Goal: Task Accomplishment & Management: Manage account settings

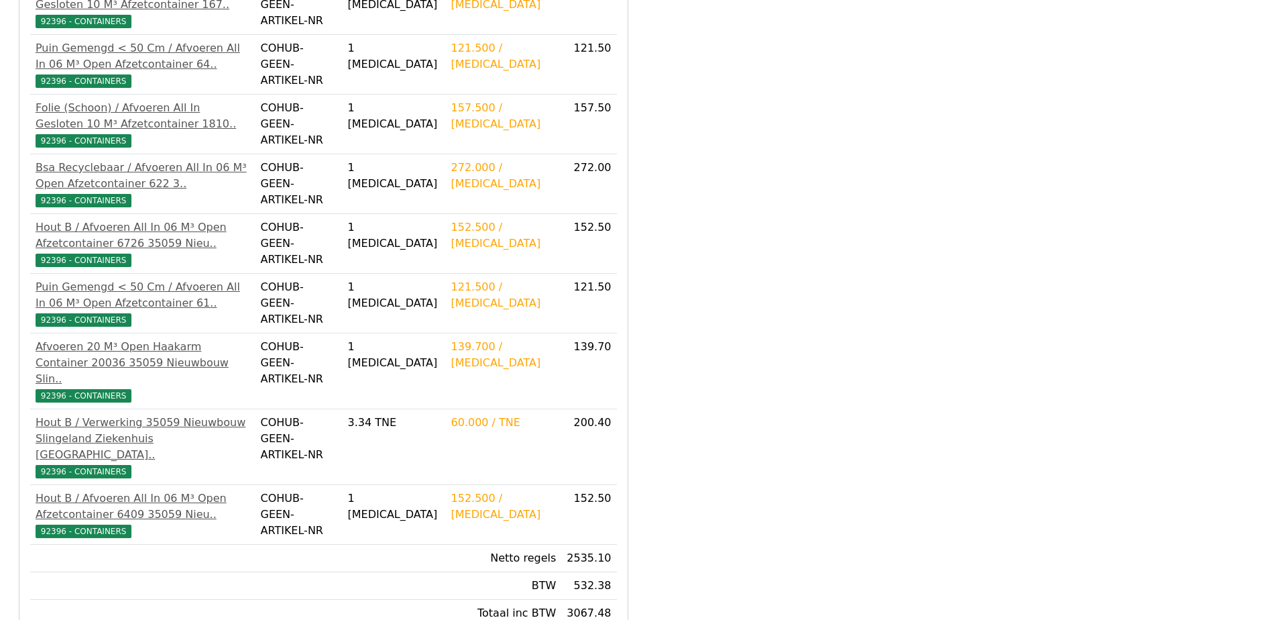
scroll to position [726, 0]
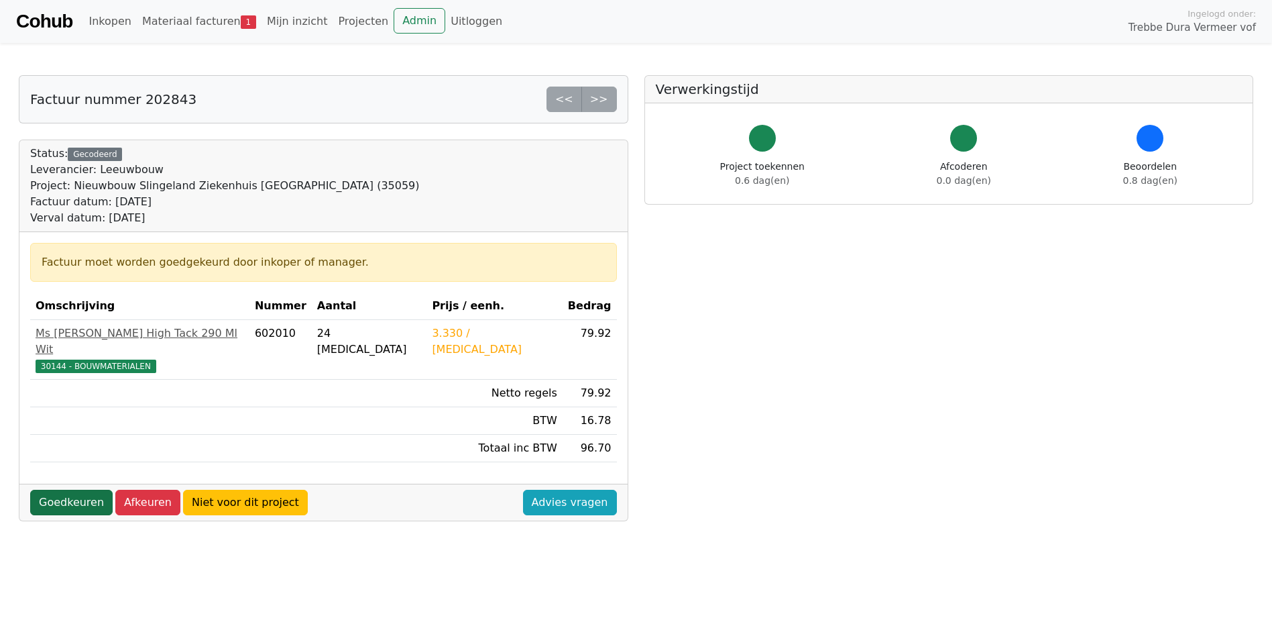
click at [54, 490] on link "Goedkeuren" at bounding box center [71, 502] width 83 height 25
